Goal: Information Seeking & Learning: Learn about a topic

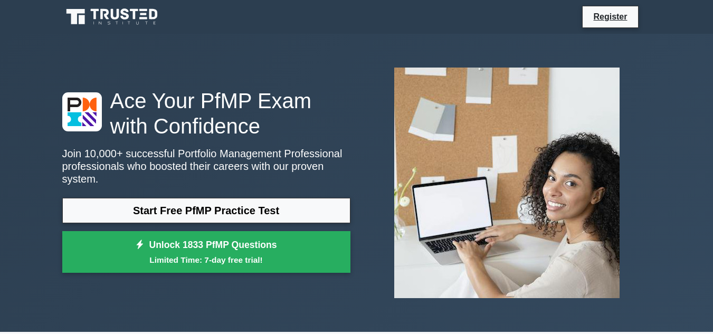
click at [389, 269] on img at bounding box center [507, 183] width 242 height 248
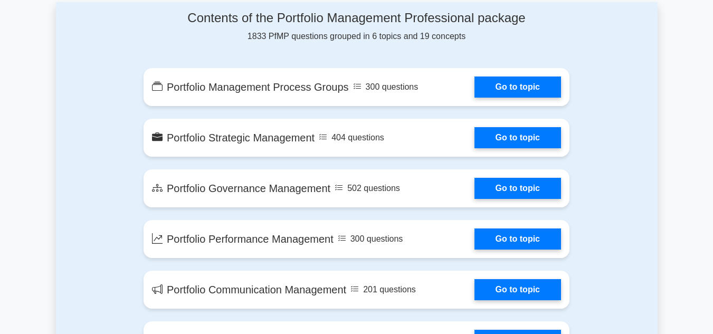
scroll to position [549, 0]
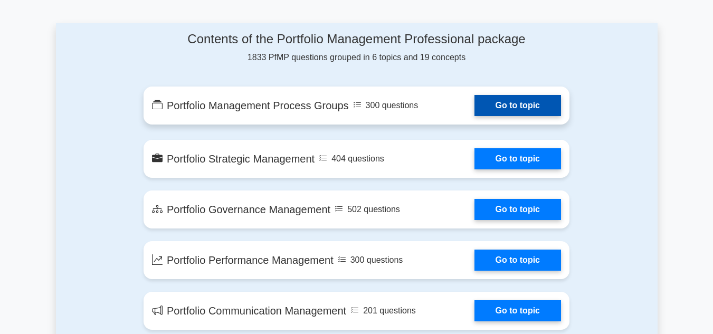
click at [498, 101] on link "Go to topic" at bounding box center [518, 105] width 87 height 21
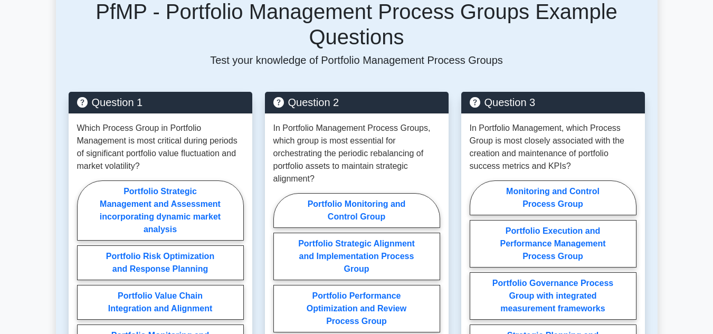
scroll to position [570, 0]
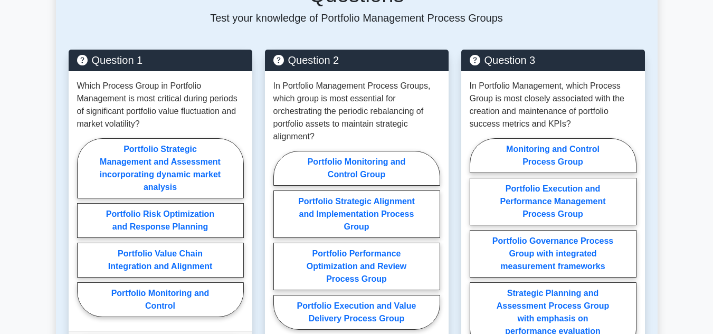
click at [453, 223] on div "Question 2 In Portfolio Management Process Groups, which group is most essentia…" at bounding box center [357, 231] width 196 height 363
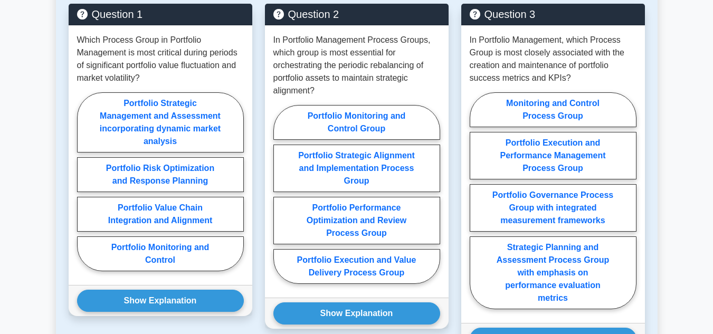
scroll to position [616, 0]
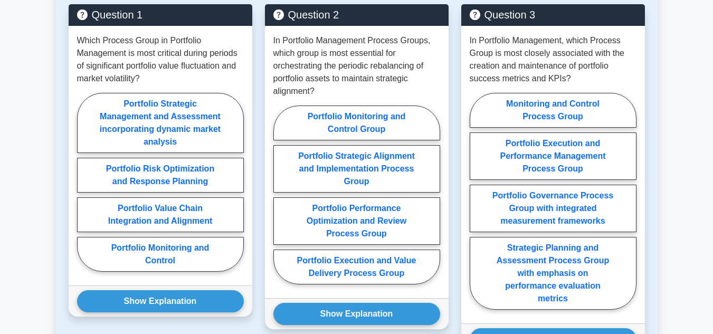
click at [450, 199] on div "Question 2 In Portfolio Management Process Groups, which group is most essentia…" at bounding box center [357, 185] width 196 height 363
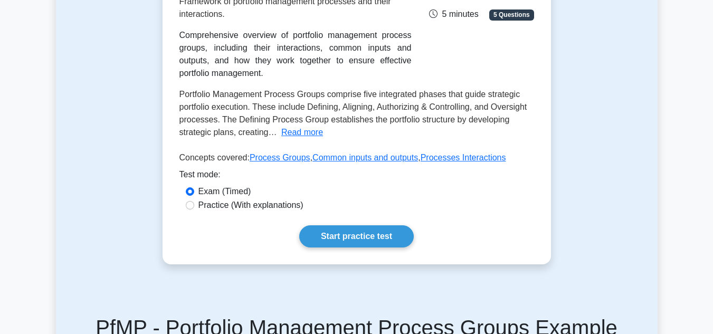
scroll to position [275, 0]
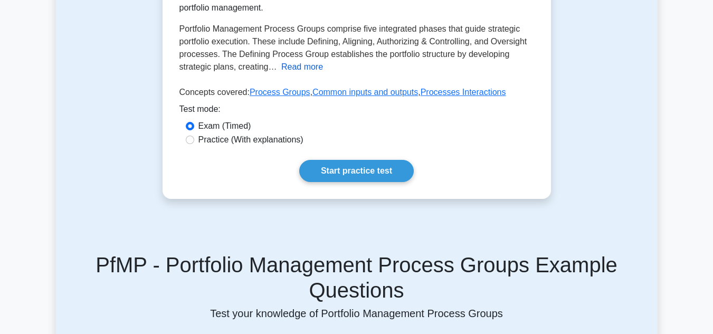
click at [294, 73] on button "Read more" at bounding box center [302, 67] width 42 height 13
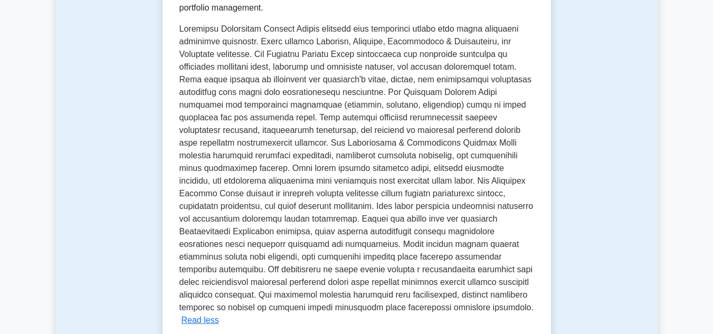
click at [260, 186] on span at bounding box center [357, 168] width 354 height 288
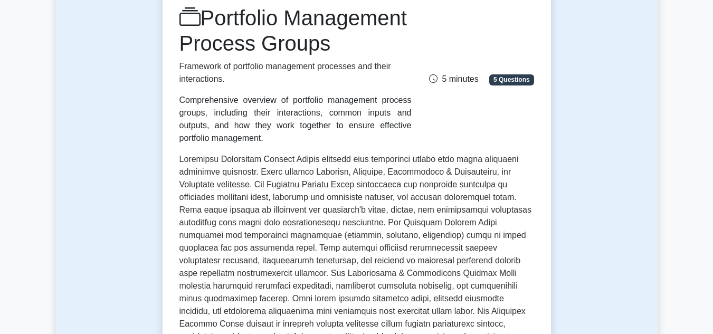
scroll to position [106, 0]
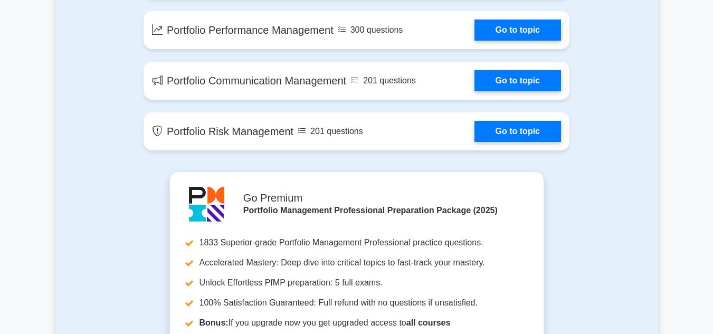
scroll to position [782, 0]
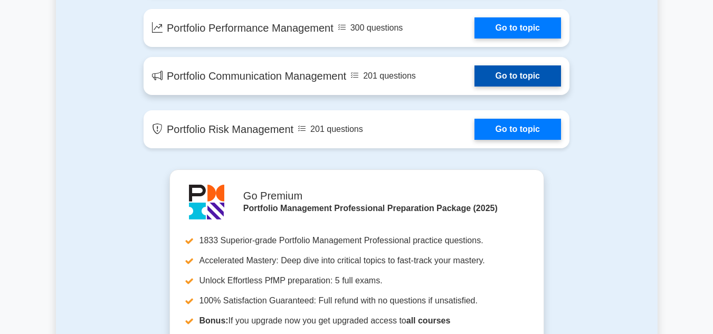
click at [475, 68] on link "Go to topic" at bounding box center [518, 75] width 87 height 21
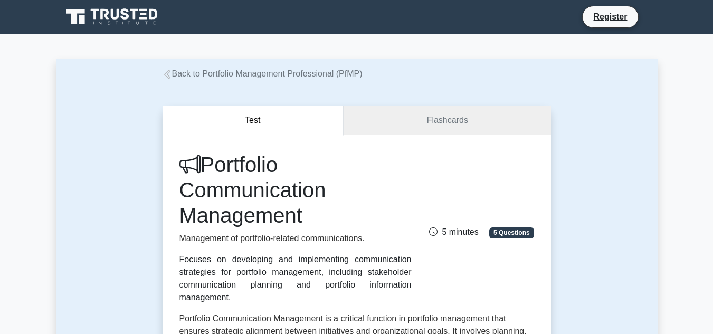
click at [107, 179] on div "Test Flashcards Portfolio Communication Management Management of portfolio-rela…" at bounding box center [357, 297] width 602 height 434
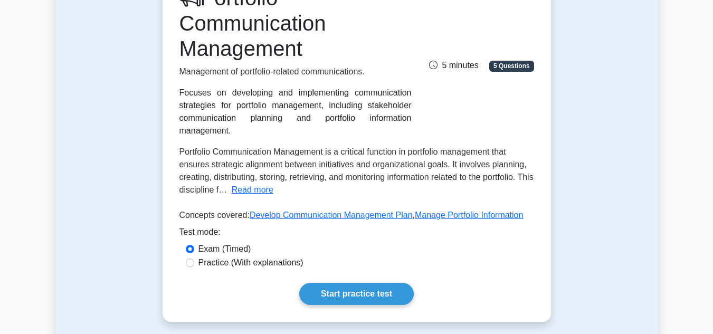
scroll to position [169, 0]
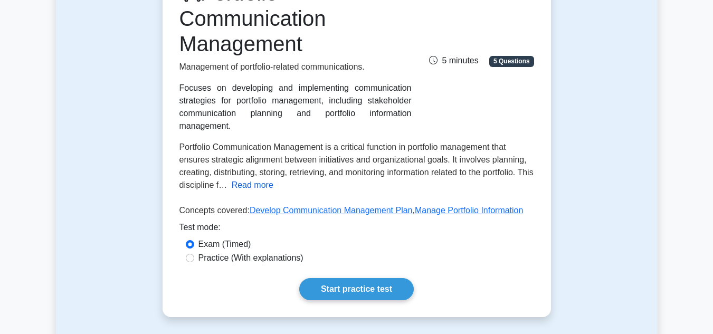
click at [262, 179] on button "Read more" at bounding box center [253, 185] width 42 height 13
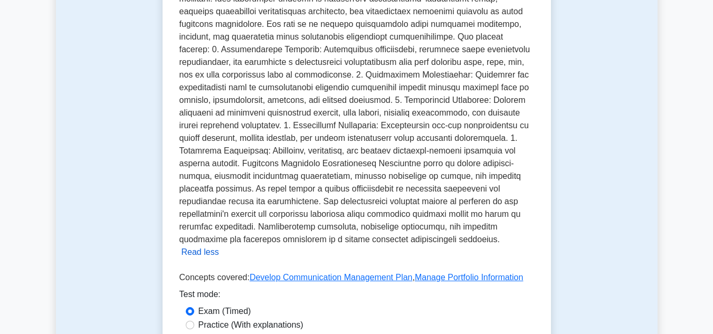
scroll to position [359, 0]
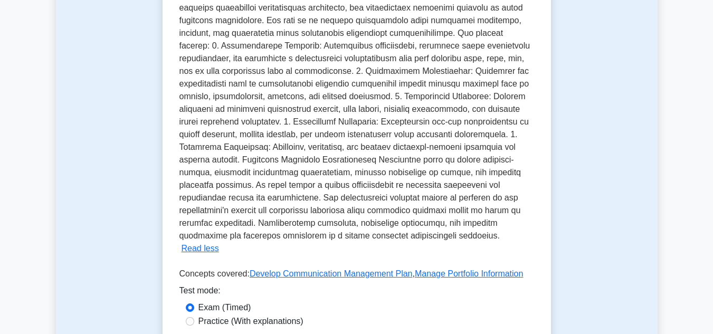
click at [328, 71] on span at bounding box center [355, 96] width 351 height 288
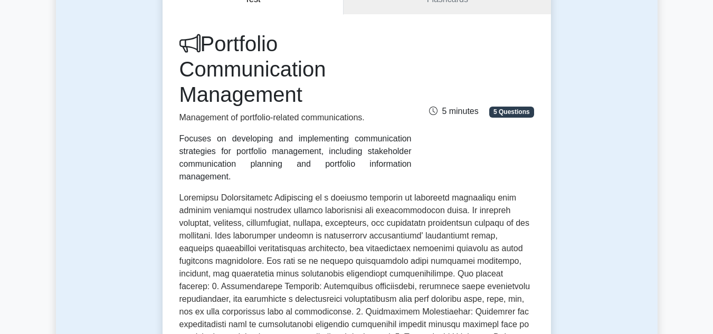
scroll to position [106, 0]
